Goal: Task Accomplishment & Management: Manage account settings

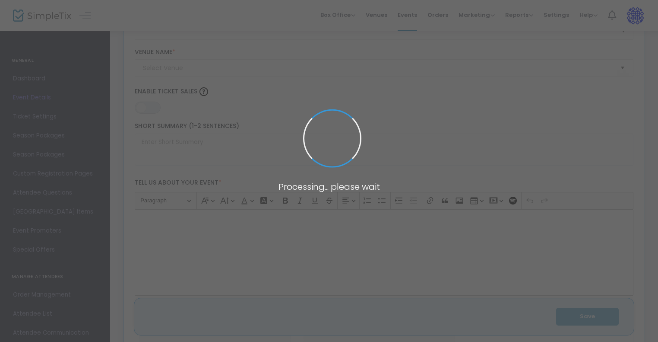
scroll to position [130, 0]
type input "Drag and Defiance: A Bewitching Benefit"
type textarea "NA"
type input "Buy Tickets"
type input "Mt. [PERSON_NAME] [GEOGRAPHIC_DATA]"
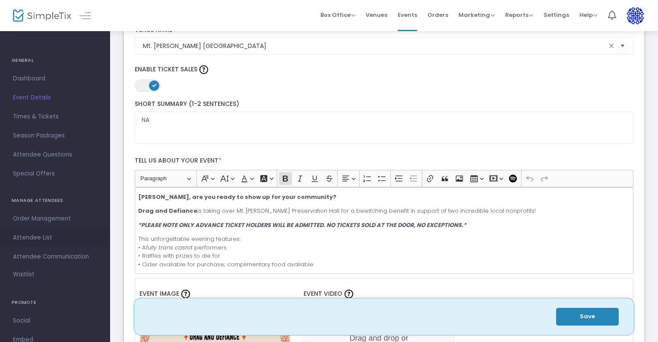
click at [37, 232] on span "Attendee List" at bounding box center [55, 237] width 84 height 11
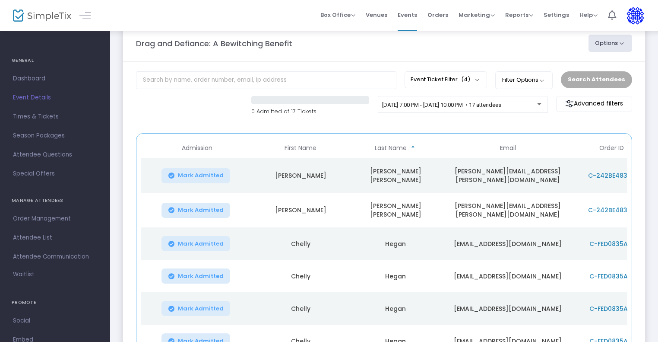
scroll to position [17, 0]
click at [618, 145] on span "Order ID" at bounding box center [612, 148] width 25 height 7
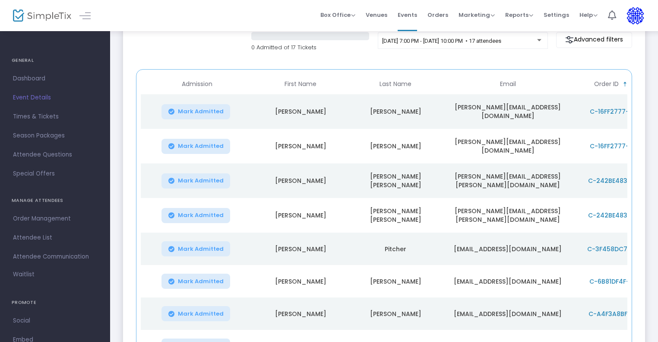
scroll to position [190, 0]
